Goal: Task Accomplishment & Management: Manage account settings

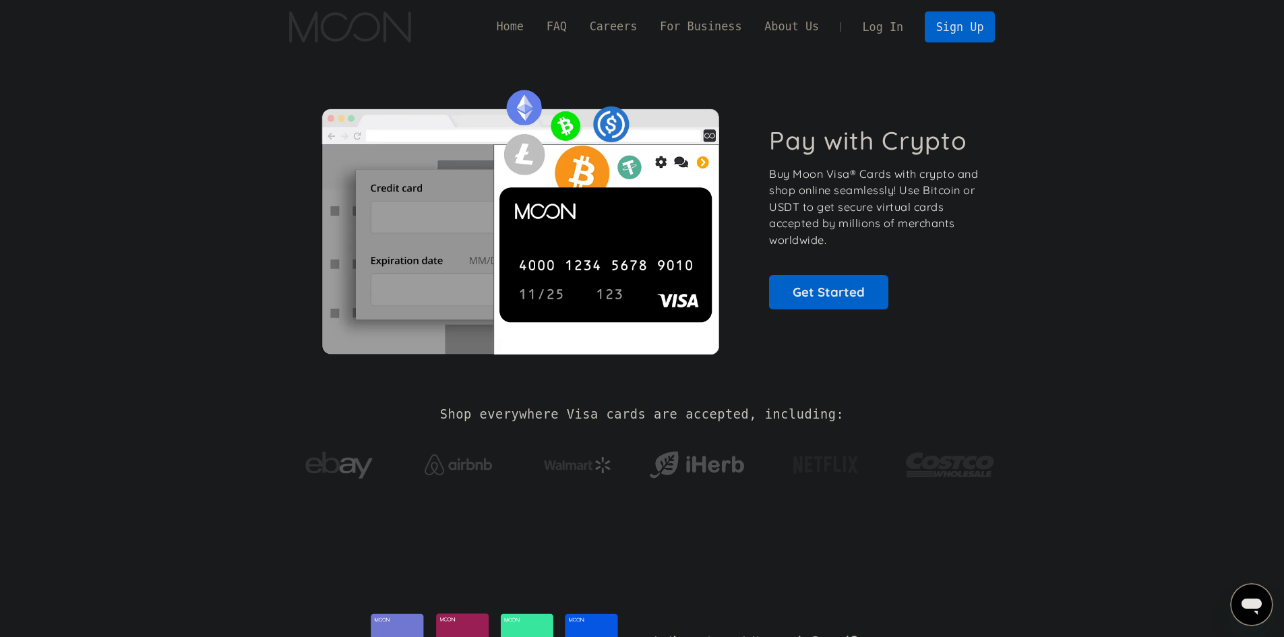
click at [898, 22] on link "Log In" at bounding box center [882, 27] width 63 height 30
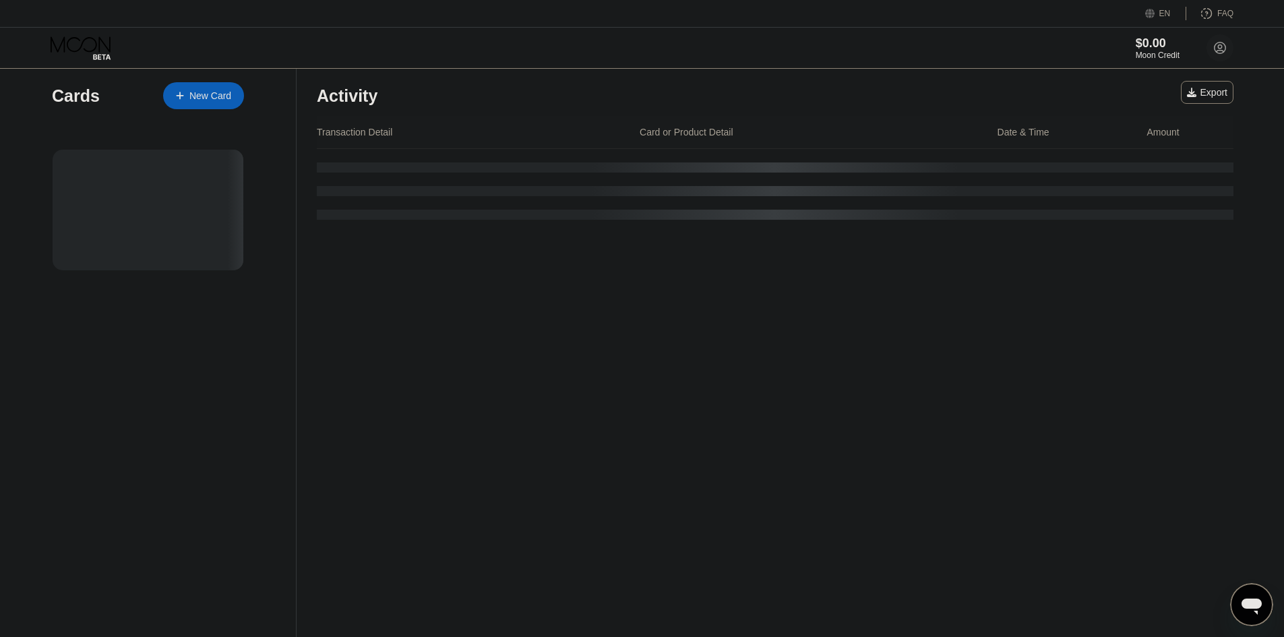
click at [171, 198] on div at bounding box center [148, 210] width 191 height 121
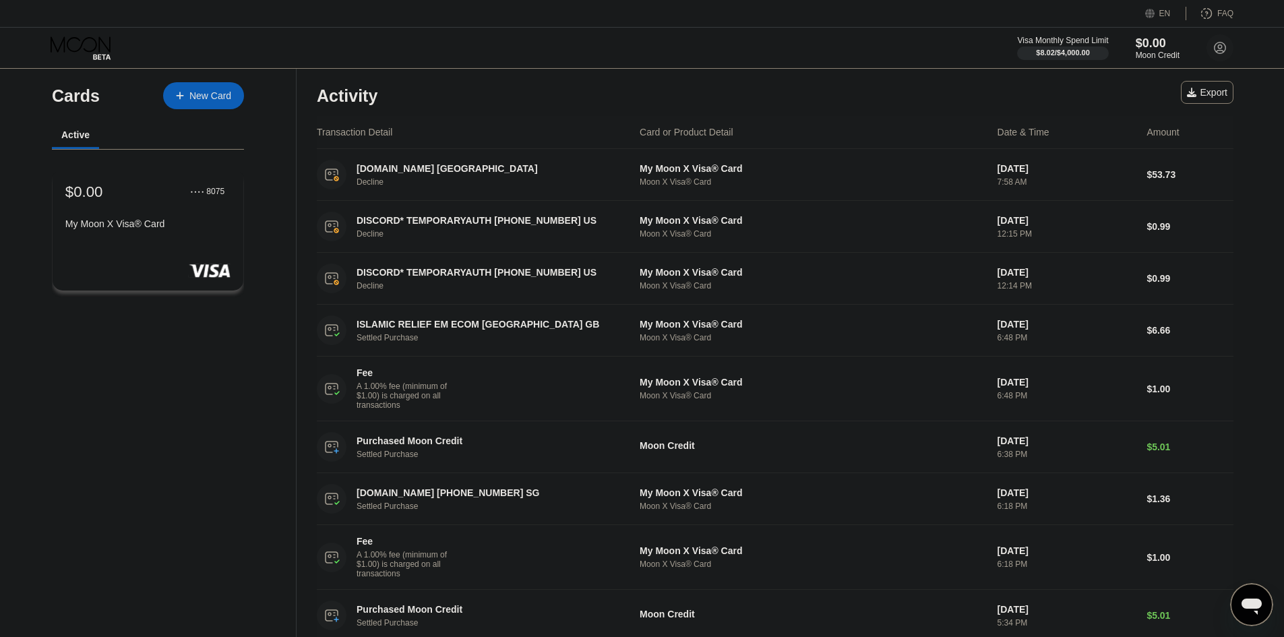
click at [200, 229] on div "My Moon X Visa® Card" at bounding box center [147, 223] width 165 height 11
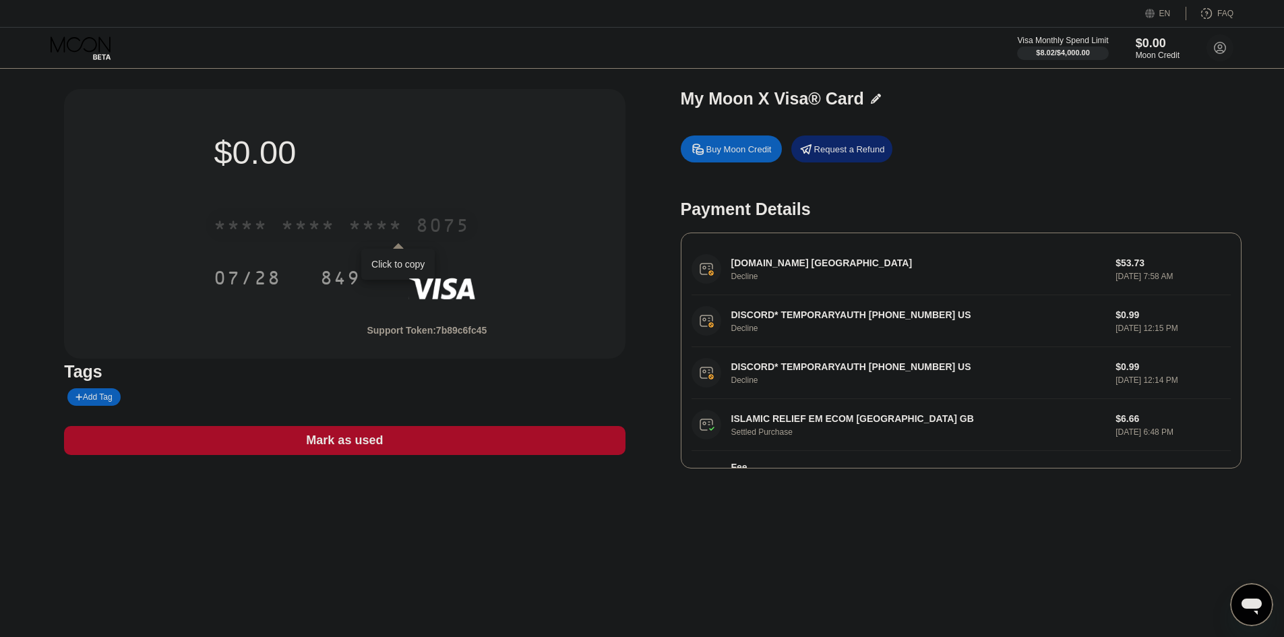
click at [386, 224] on div "* * * *" at bounding box center [375, 227] width 54 height 22
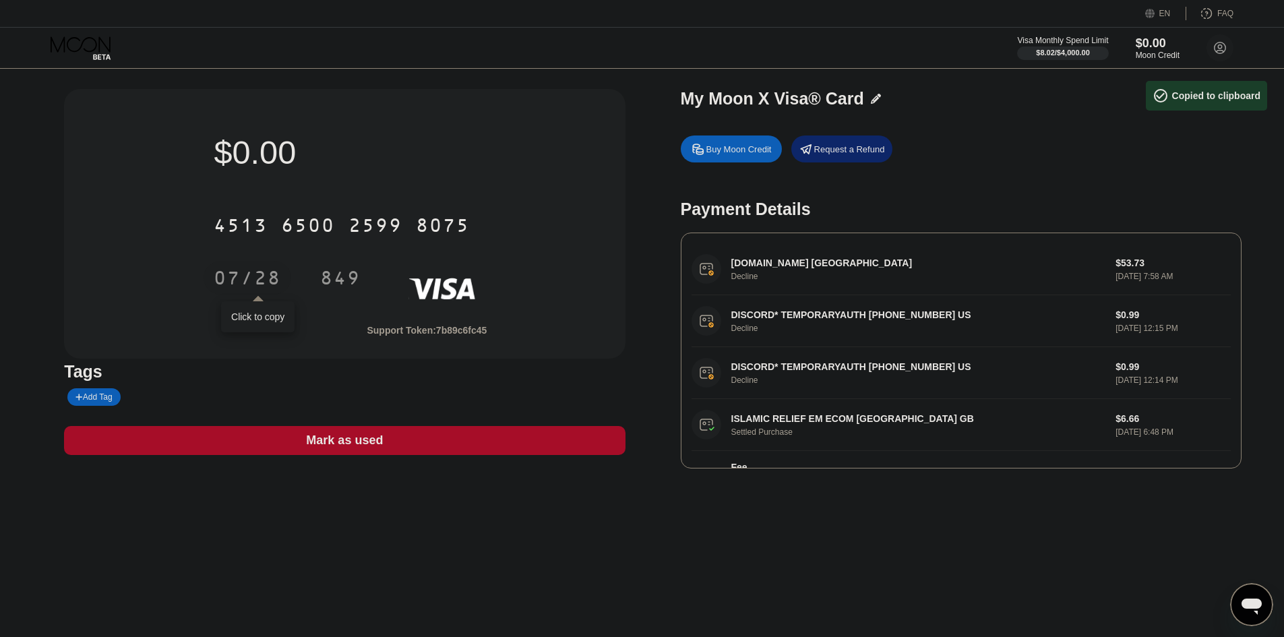
click at [264, 272] on div "07/28" at bounding box center [247, 280] width 67 height 22
